Goal: Information Seeking & Learning: Learn about a topic

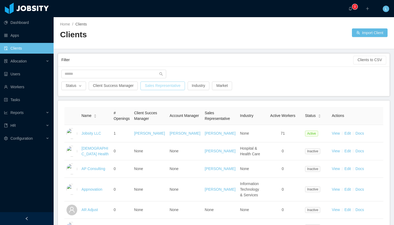
click at [163, 86] on button "Sales Representative" at bounding box center [162, 85] width 44 height 9
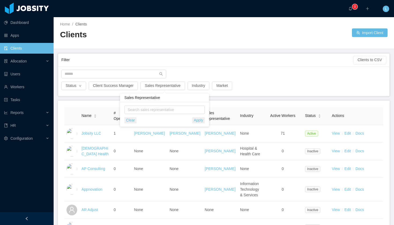
click at [200, 121] on button "Apply" at bounding box center [198, 120] width 13 height 6
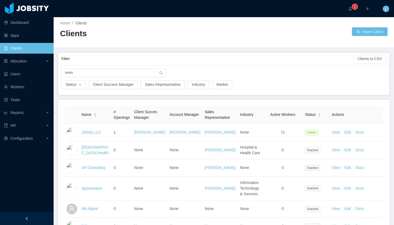
click at [217, 66] on div "Status Client Success Manager Sales Representative Industry Market" at bounding box center [223, 79] width 331 height 29
click at [46, 62] on div "Allocation" at bounding box center [27, 61] width 54 height 11
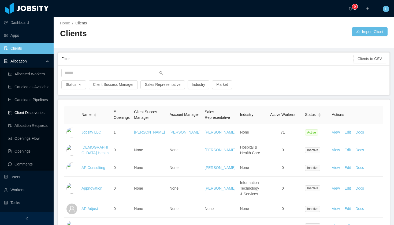
click at [35, 111] on link "Client Discoveries" at bounding box center [28, 112] width 41 height 11
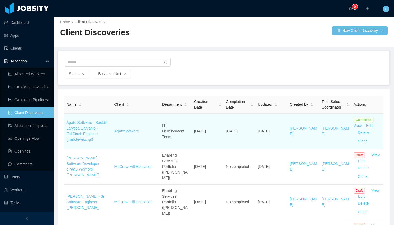
scroll to position [5, 0]
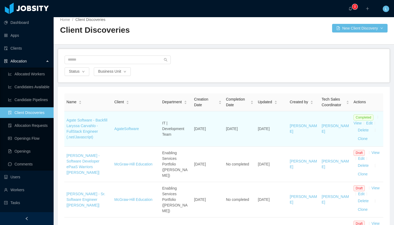
click at [81, 129] on td "Agate Software - Backfill Laryssa Carvahlo - FullStack Engineer (.net/Javascrip…" at bounding box center [88, 128] width 48 height 35
click at [81, 128] on td "Agate Software - Backfill Laryssa Carvahlo - FullStack Engineer (.net/Javascrip…" at bounding box center [88, 128] width 48 height 35
click at [81, 127] on link "Agate Software - Backfill Laryssa Carvahlo - FullStack Engineer (.net/Javascrip…" at bounding box center [86, 128] width 41 height 21
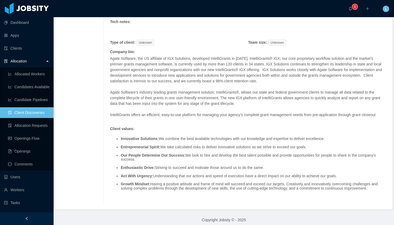
scroll to position [216, 0]
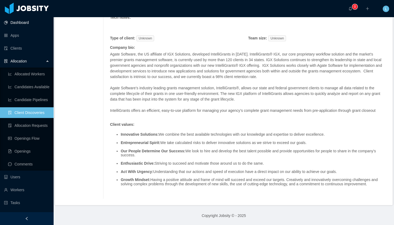
click at [22, 22] on link "Dashboard" at bounding box center [26, 22] width 45 height 11
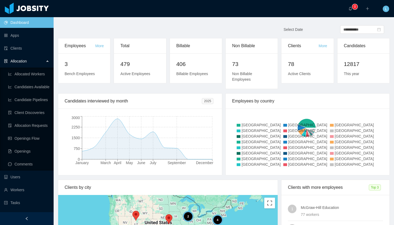
click at [125, 23] on main "**********" at bounding box center [224, 121] width 340 height 208
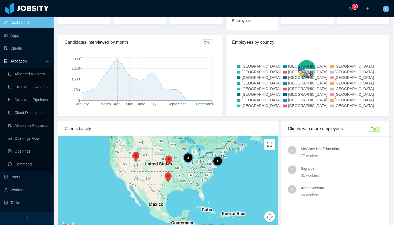
scroll to position [70, 0]
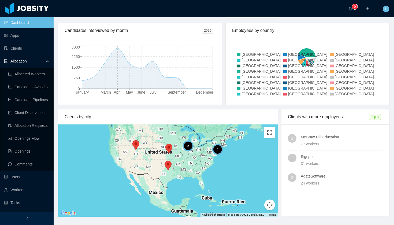
click at [301, 180] on div "AgateSoftware 24 workers" at bounding box center [342, 179] width 82 height 13
click at [302, 176] on h4 "AgateSoftware" at bounding box center [342, 176] width 82 height 6
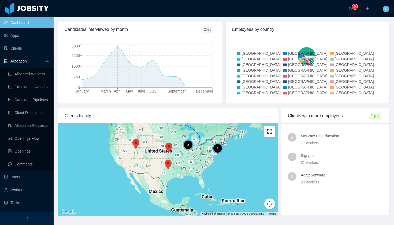
click at [266, 132] on button "Toggle fullscreen view" at bounding box center [269, 131] width 11 height 11
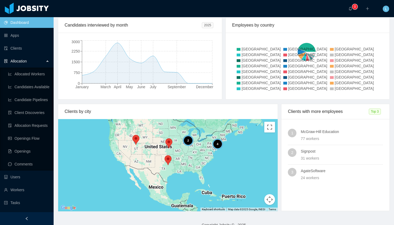
scroll to position [85, 0]
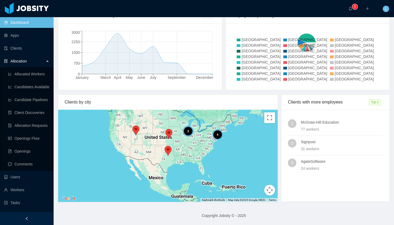
drag, startPoint x: 329, startPoint y: 78, endPoint x: 331, endPoint y: 63, distance: 14.9
click at [330, 77] on li "[GEOGRAPHIC_DATA]" at bounding box center [352, 79] width 44 height 6
click at [325, 32] on icon at bounding box center [306, 57] width 149 height 54
click at [337, 41] on icon at bounding box center [306, 57] width 149 height 54
click at [328, 47] on icon at bounding box center [306, 57] width 149 height 54
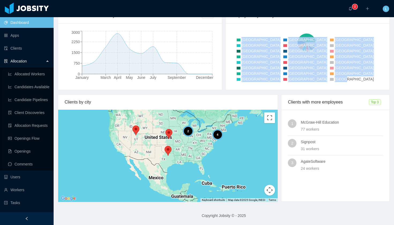
drag, startPoint x: 345, startPoint y: 79, endPoint x: 282, endPoint y: 35, distance: 76.9
click at [282, 35] on div "[GEOGRAPHIC_DATA] [GEOGRAPHIC_DATA] [GEOGRAPHIC_DATA] [GEOGRAPHIC_DATA] [GEOGRA…" at bounding box center [306, 57] width 149 height 54
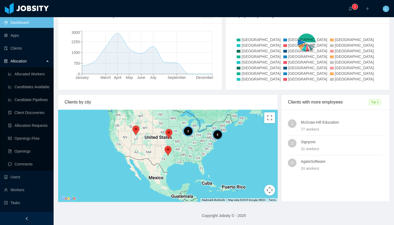
click at [281, 35] on icon at bounding box center [306, 57] width 149 height 54
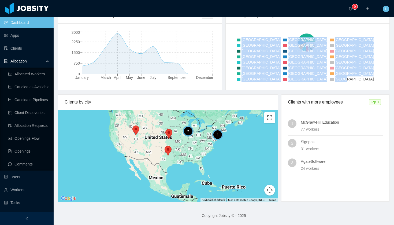
drag, startPoint x: 339, startPoint y: 81, endPoint x: 264, endPoint y: 46, distance: 82.6
click at [264, 46] on div "[GEOGRAPHIC_DATA] [GEOGRAPHIC_DATA] [GEOGRAPHIC_DATA] [GEOGRAPHIC_DATA] [GEOGRA…" at bounding box center [306, 57] width 149 height 54
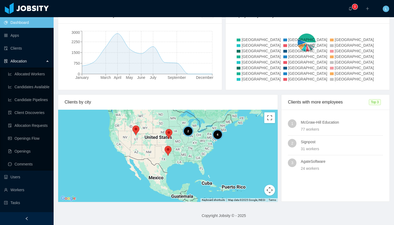
click at [264, 46] on icon at bounding box center [306, 57] width 149 height 54
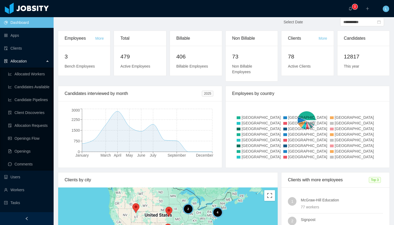
scroll to position [0, 0]
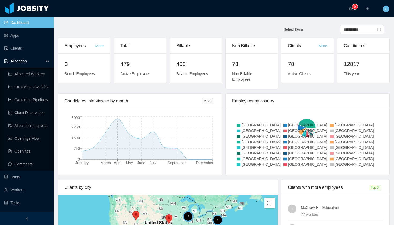
click at [291, 125] on icon at bounding box center [306, 142] width 149 height 54
